Goal: Task Accomplishment & Management: Manage account settings

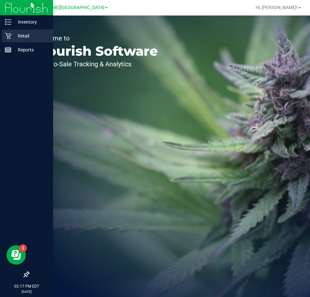
click at [19, 34] on p "Retail" at bounding box center [30, 36] width 39 height 8
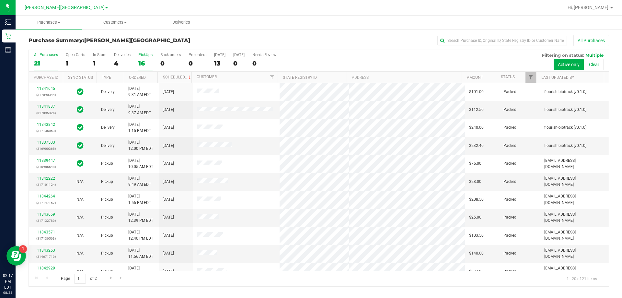
click at [144, 62] on div "16" at bounding box center [145, 63] width 14 height 7
click at [0, 0] on input "PickUps 16" at bounding box center [0, 0] width 0 height 0
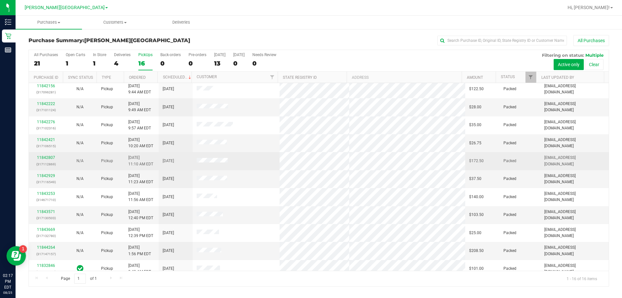
scroll to position [97, 0]
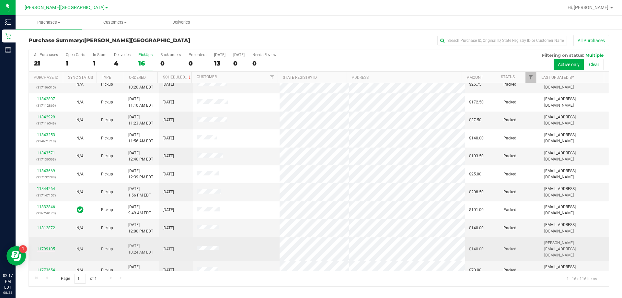
click at [44, 247] on link "11799105" at bounding box center [46, 249] width 18 height 5
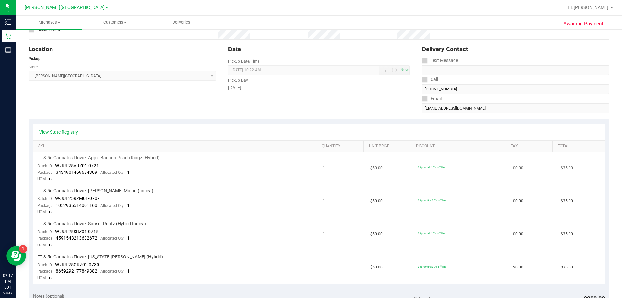
scroll to position [65, 0]
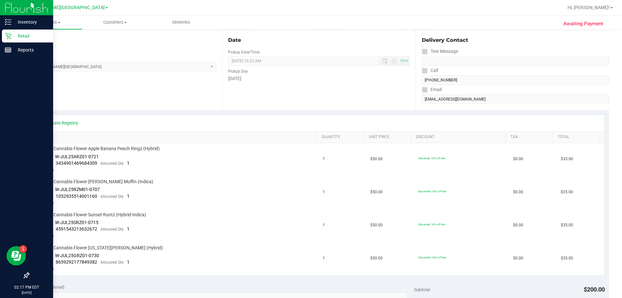
click at [21, 36] on p "Retail" at bounding box center [30, 36] width 39 height 8
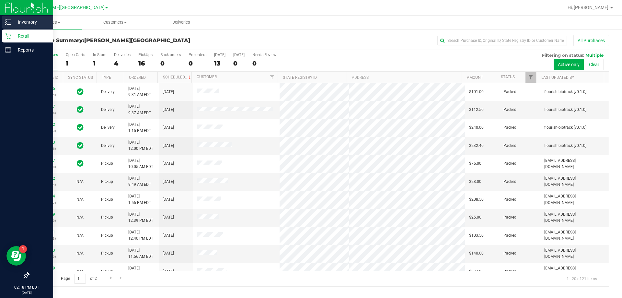
click at [23, 18] on div "Inventory" at bounding box center [27, 22] width 51 height 13
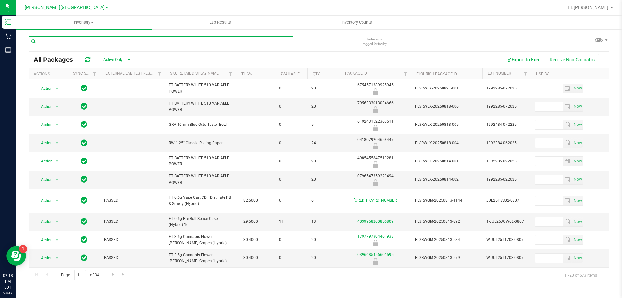
click at [70, 39] on input "text" at bounding box center [161, 41] width 265 height 10
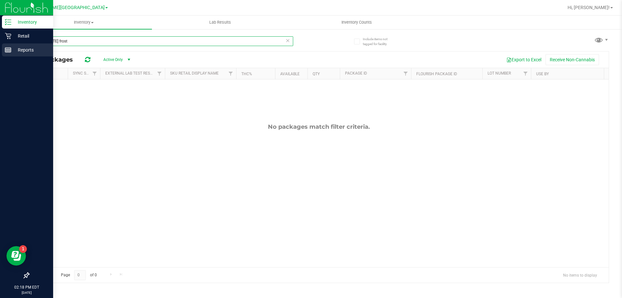
drag, startPoint x: 74, startPoint y: 39, endPoint x: 3, endPoint y: 53, distance: 72.6
click at [3, 57] on div "Inventory Retail Reports 02:18 PM EDT [DATE] 08/25 [PERSON_NAME][GEOGRAPHIC_DAT…" at bounding box center [311, 149] width 622 height 298
type input "[US_STATE][PERSON_NAME]"
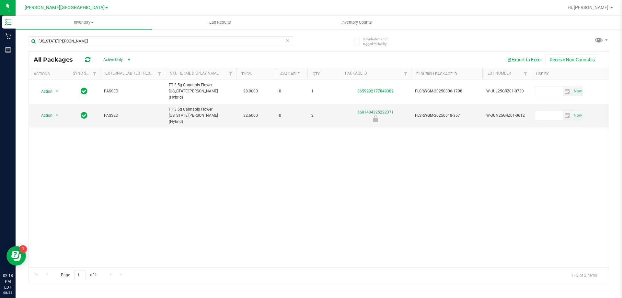
click at [286, 40] on icon at bounding box center [287, 40] width 5 height 8
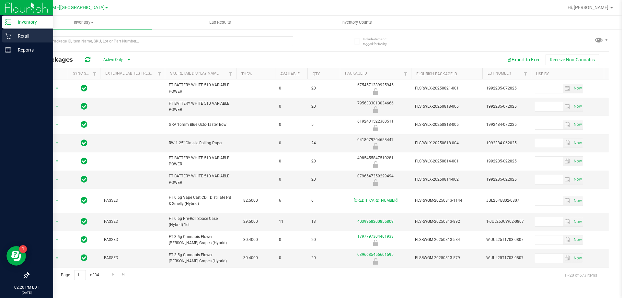
click at [16, 39] on p "Retail" at bounding box center [30, 36] width 39 height 8
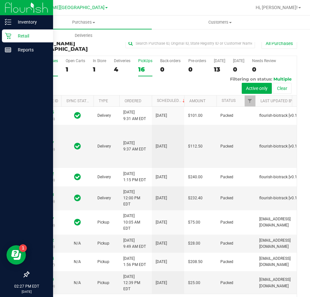
click at [141, 66] on div "16" at bounding box center [145, 69] width 14 height 7
click at [0, 0] on input "PickUps 16" at bounding box center [0, 0] width 0 height 0
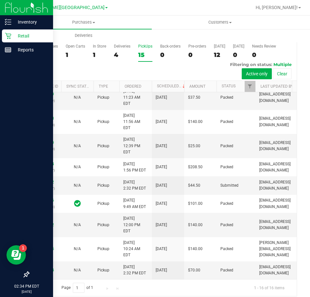
scroll to position [198, 0]
click at [38, 179] on div "11844652 (317155107)" at bounding box center [45, 185] width 25 height 12
click at [41, 180] on link "11844652" at bounding box center [45, 182] width 18 height 5
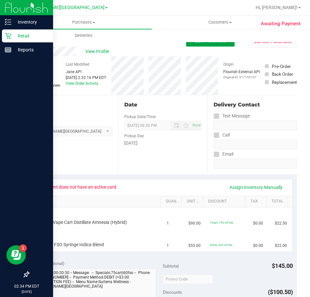
click at [195, 43] on span "Edit Purchase" at bounding box center [210, 41] width 31 height 6
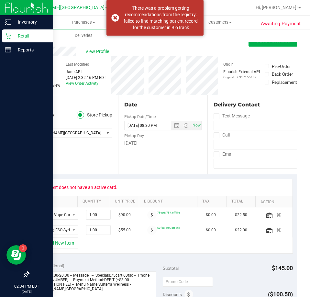
click at [30, 86] on icon at bounding box center [31, 86] width 4 height 0
click at [0, 0] on input "Needs review" at bounding box center [0, 0] width 0 height 0
click at [272, 45] on button "Save Purchase" at bounding box center [273, 41] width 49 height 12
click at [13, 41] on div "Retail" at bounding box center [27, 35] width 51 height 13
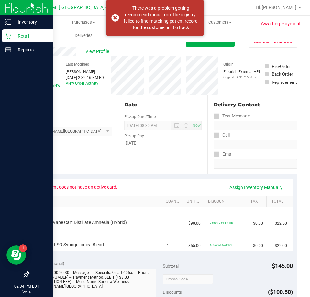
click at [25, 40] on div "Retail" at bounding box center [27, 35] width 51 height 13
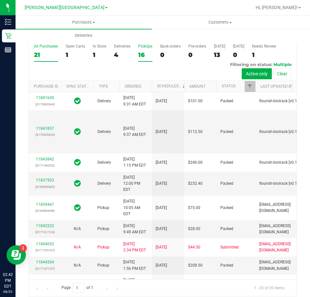
click at [142, 51] on div "16" at bounding box center [145, 54] width 14 height 7
click at [0, 0] on input "PickUps 16" at bounding box center [0, 0] width 0 height 0
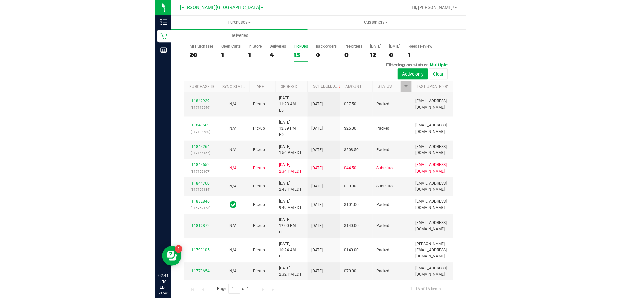
scroll to position [194, 0]
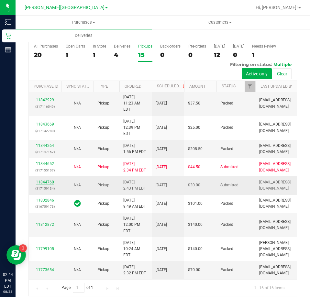
click at [51, 180] on link "11844760" at bounding box center [45, 182] width 18 height 5
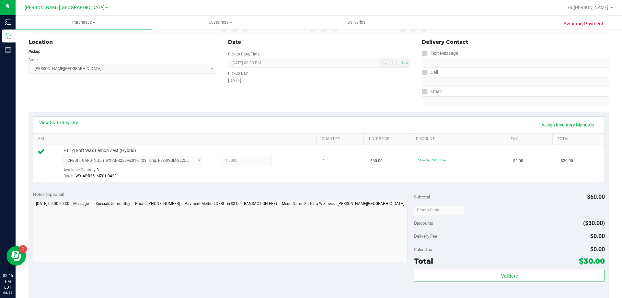
scroll to position [177, 0]
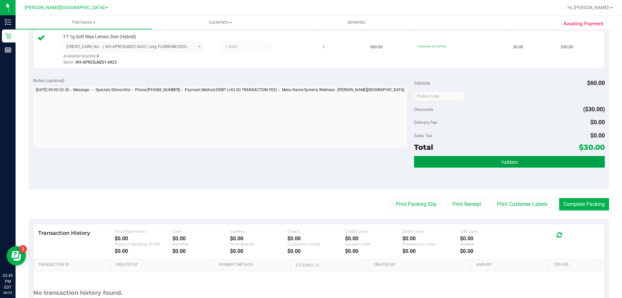
click at [310, 159] on span "Validate" at bounding box center [509, 161] width 17 height 5
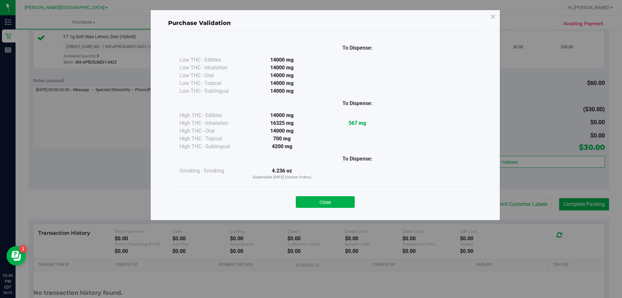
click at [310, 208] on div "Close" at bounding box center [325, 200] width 305 height 26
click at [310, 204] on button "Close" at bounding box center [325, 202] width 59 height 12
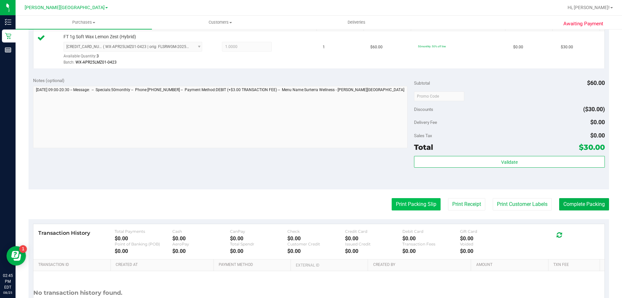
click at [310, 200] on button "Print Packing Slip" at bounding box center [416, 204] width 49 height 12
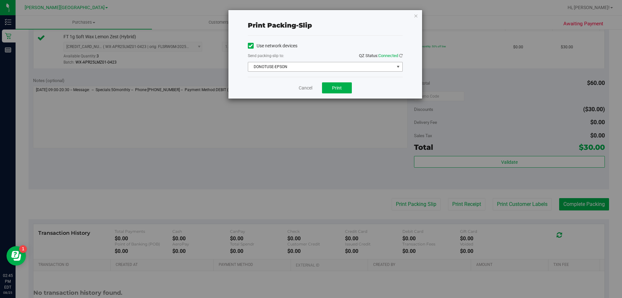
click at [310, 61] on div "Use network devices Send packing-slip to: QZ Status: Connected DONOTUSE-EPSON C…" at bounding box center [325, 56] width 155 height 31
click at [310, 66] on span "DONOTUSE-EPSON" at bounding box center [321, 66] width 146 height 9
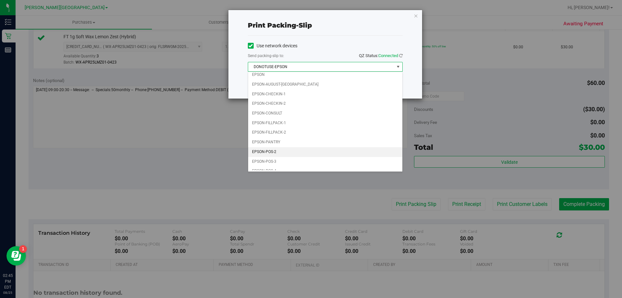
scroll to position [18, 0]
click at [277, 149] on li "EPSON-POS-2" at bounding box center [325, 146] width 154 height 10
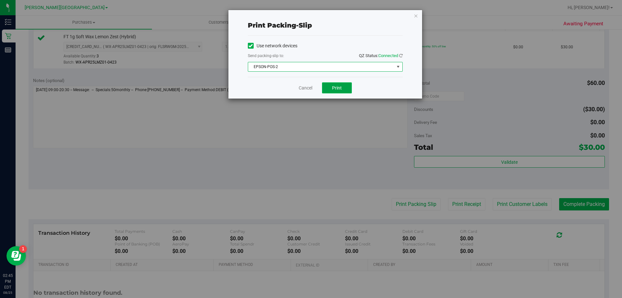
click at [310, 90] on button "Print" at bounding box center [337, 87] width 30 height 11
drag, startPoint x: 415, startPoint y: 15, endPoint x: 439, endPoint y: 75, distance: 65.3
click at [310, 15] on icon "button" at bounding box center [416, 16] width 5 height 8
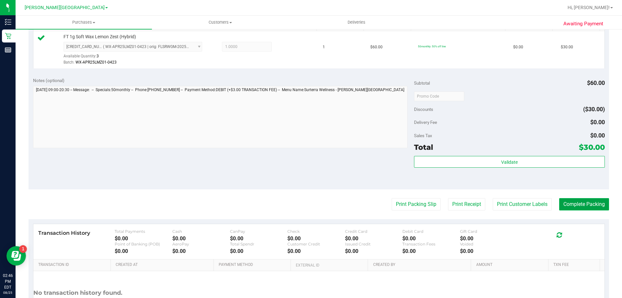
click at [310, 203] on button "Complete Packing" at bounding box center [584, 204] width 50 height 12
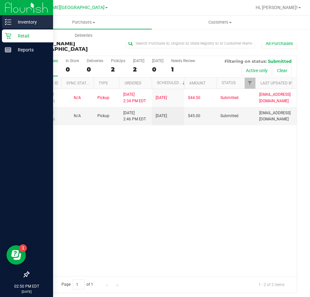
click at [12, 20] on p "Inventory" at bounding box center [30, 22] width 39 height 8
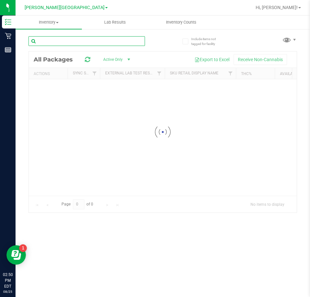
click at [85, 43] on input "text" at bounding box center [87, 41] width 117 height 10
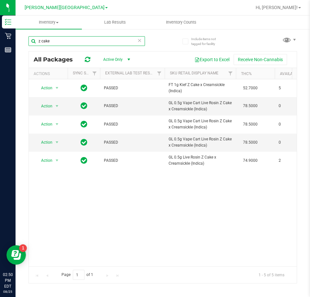
type input "z cake"
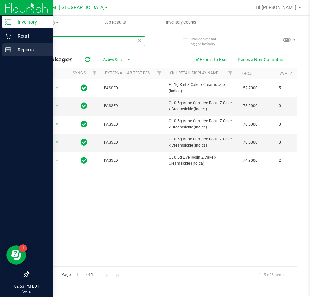
drag, startPoint x: 57, startPoint y: 41, endPoint x: 4, endPoint y: 44, distance: 53.9
click at [4, 44] on div "Inventory Retail Reports 02:53 PM EDT [DATE] 08/25 [PERSON_NAME][GEOGRAPHIC_DAT…" at bounding box center [155, 148] width 310 height 297
